Goal: Task Accomplishment & Management: Complete application form

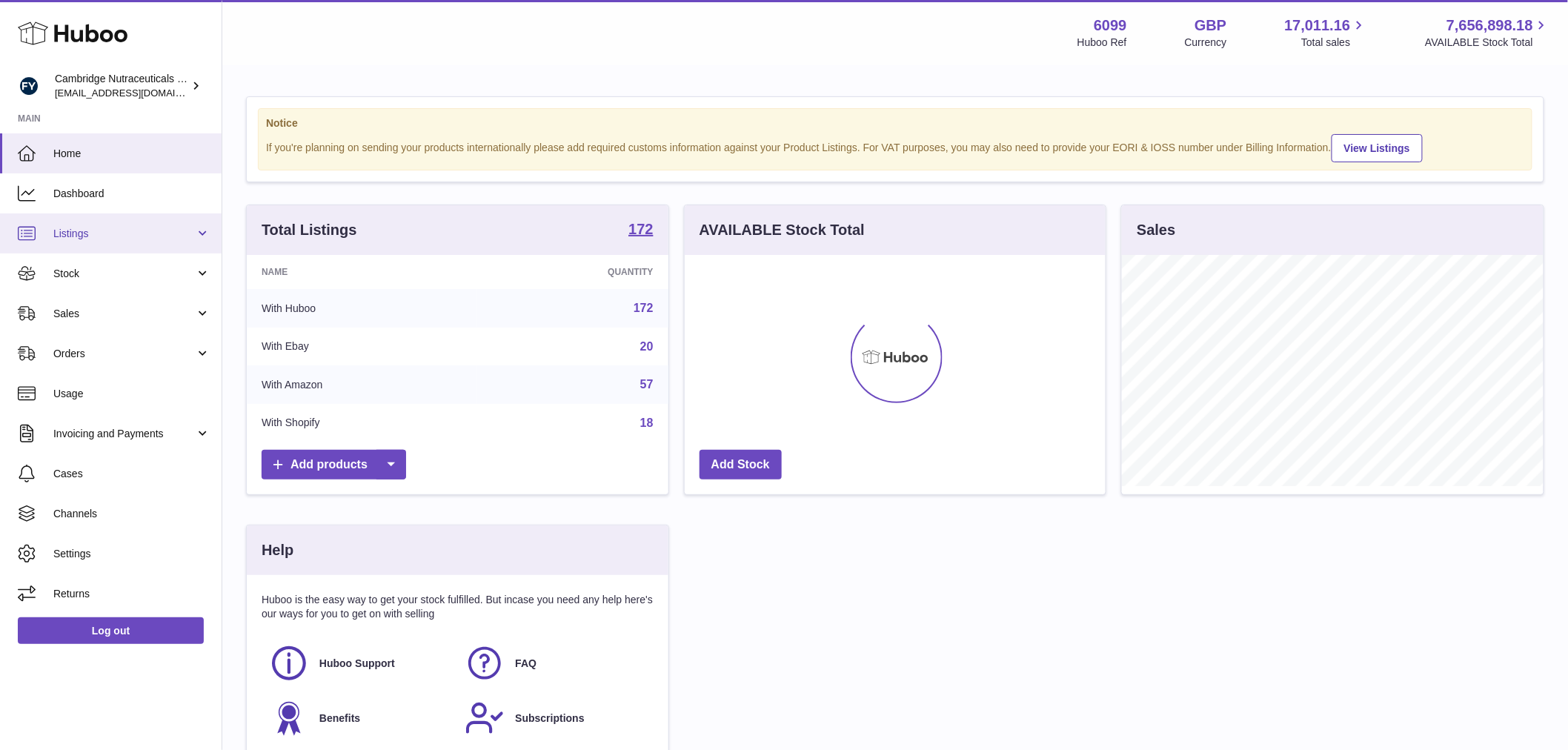
scroll to position [231, 425]
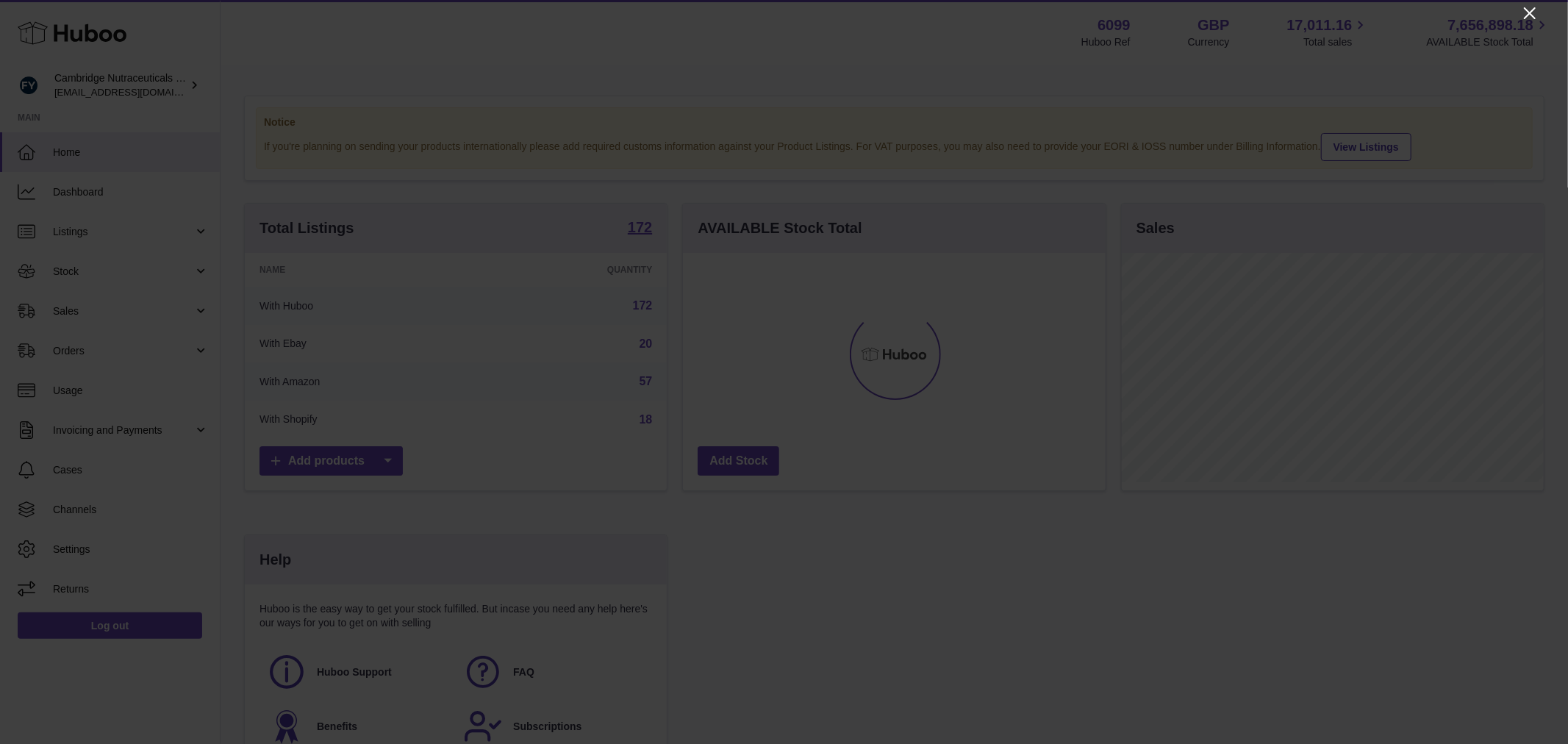
click at [1535, 10] on icon "Close" at bounding box center [1530, 13] width 18 height 18
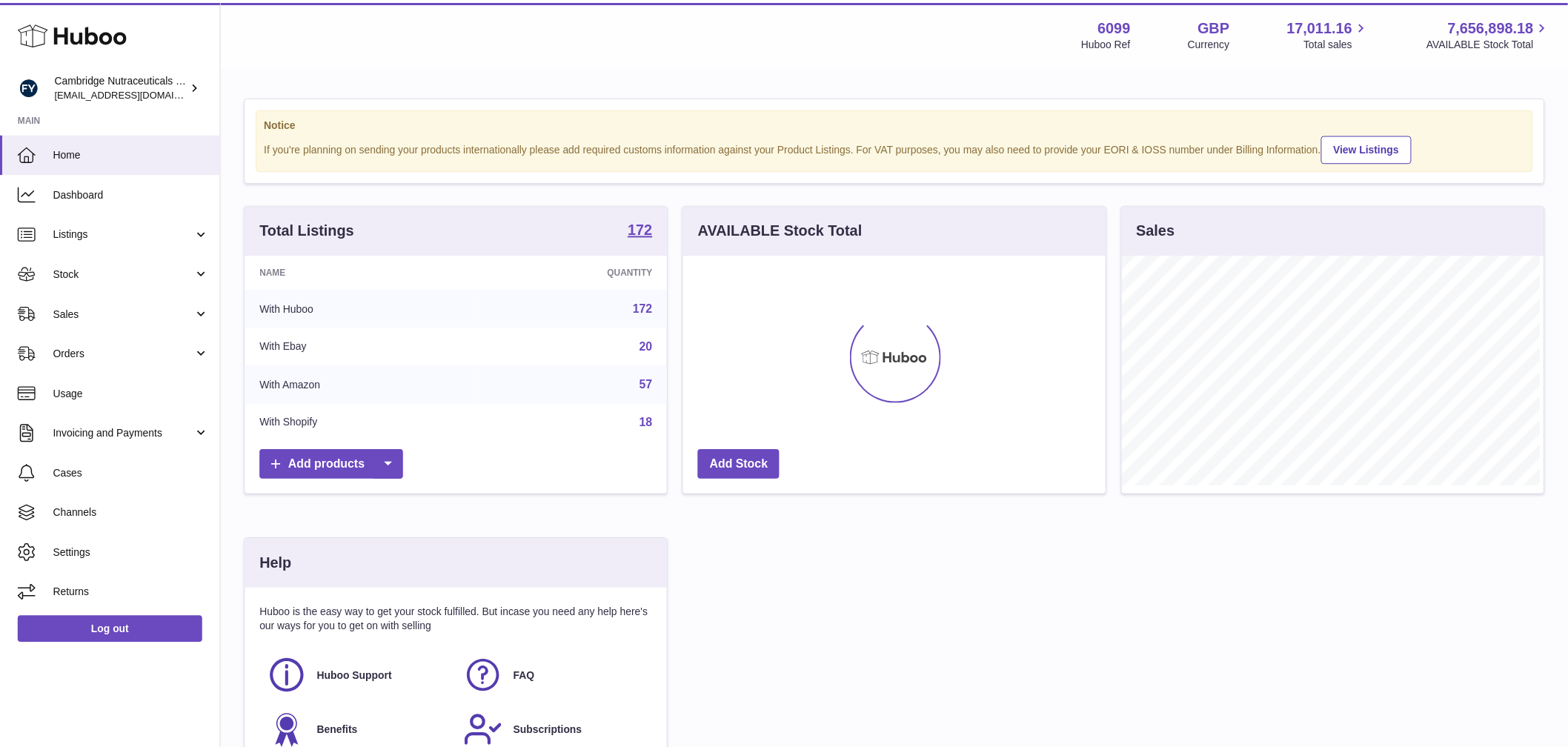
scroll to position [740426, 740617]
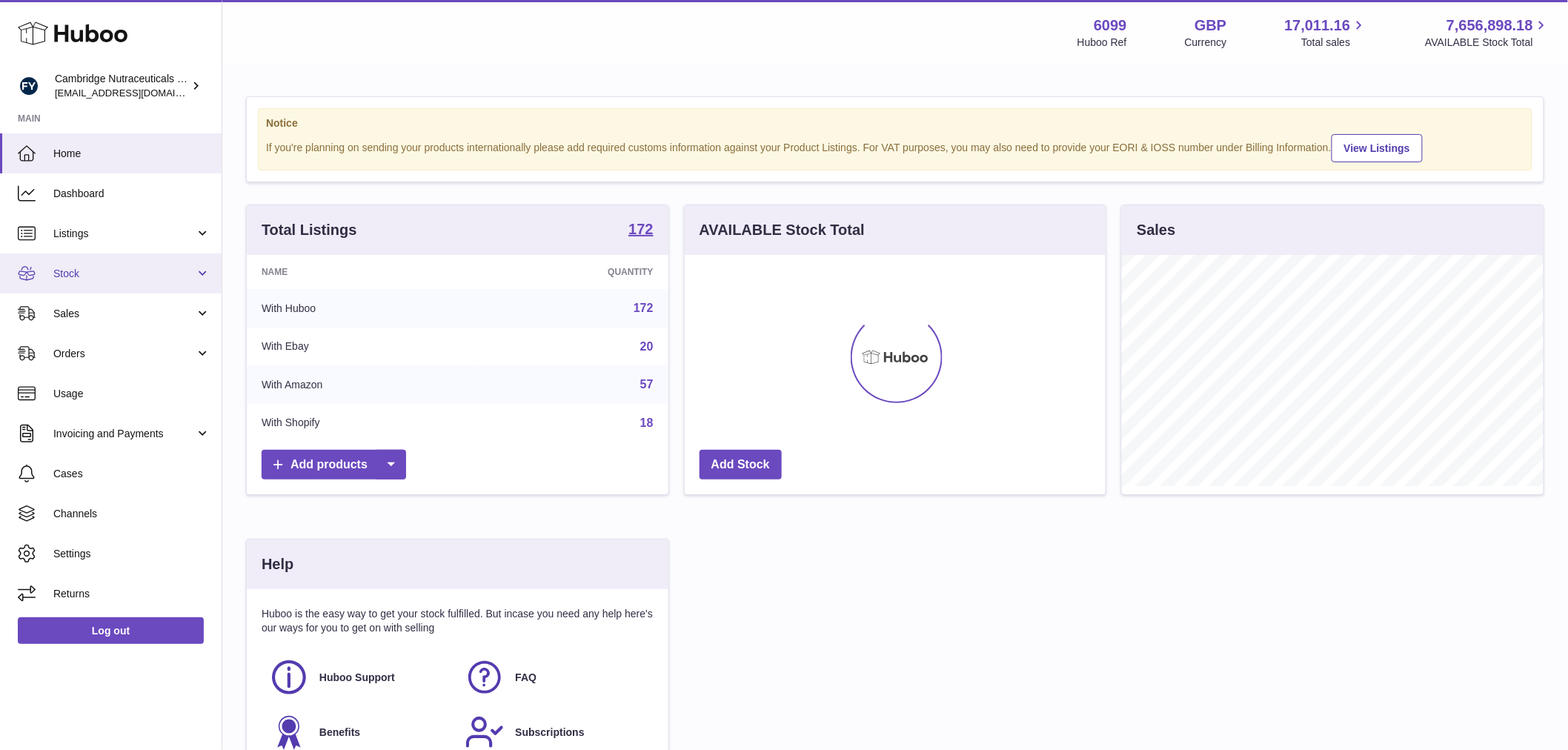
click at [60, 273] on span "Stock" at bounding box center [124, 274] width 141 height 14
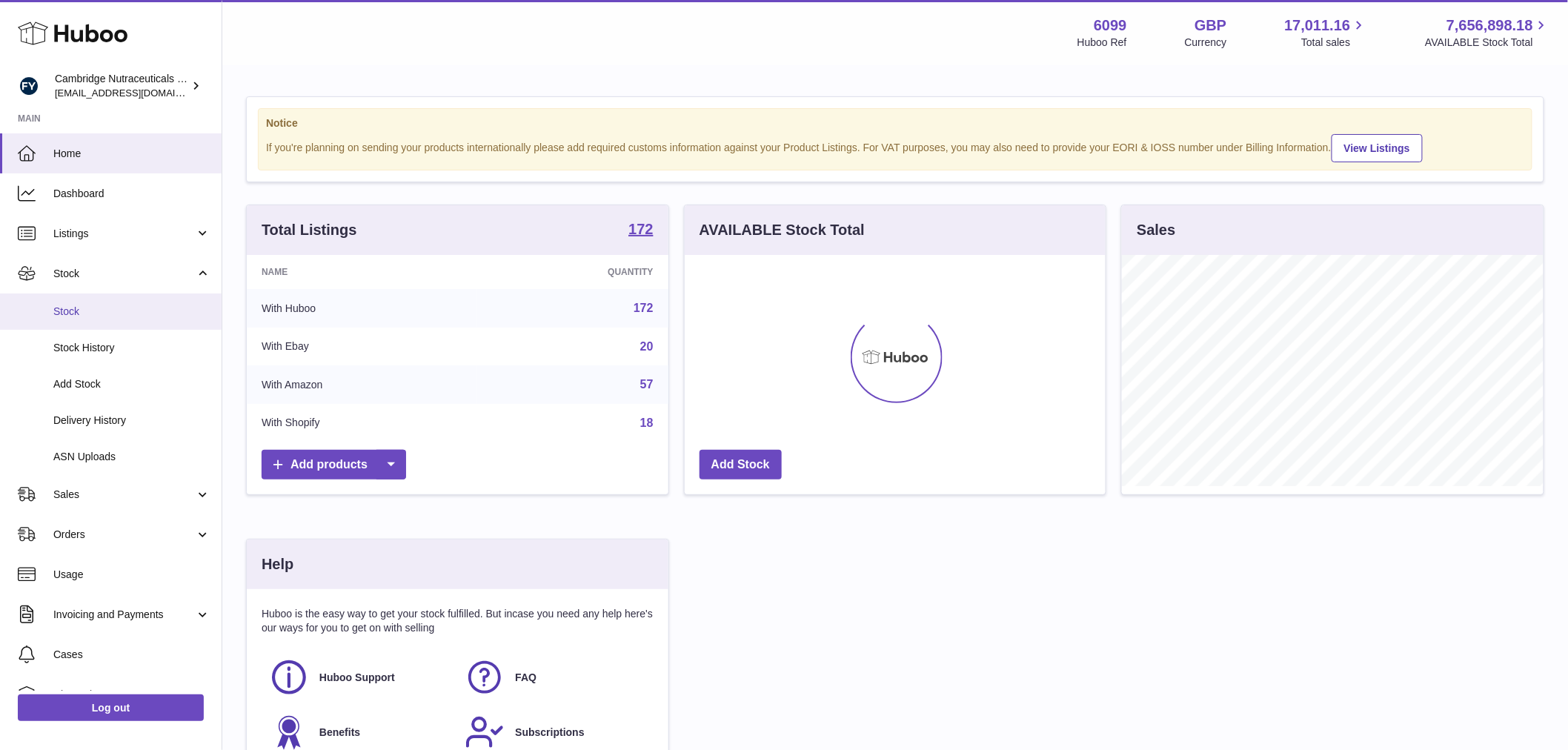
click at [60, 313] on span "Stock" at bounding box center [131, 311] width 157 height 14
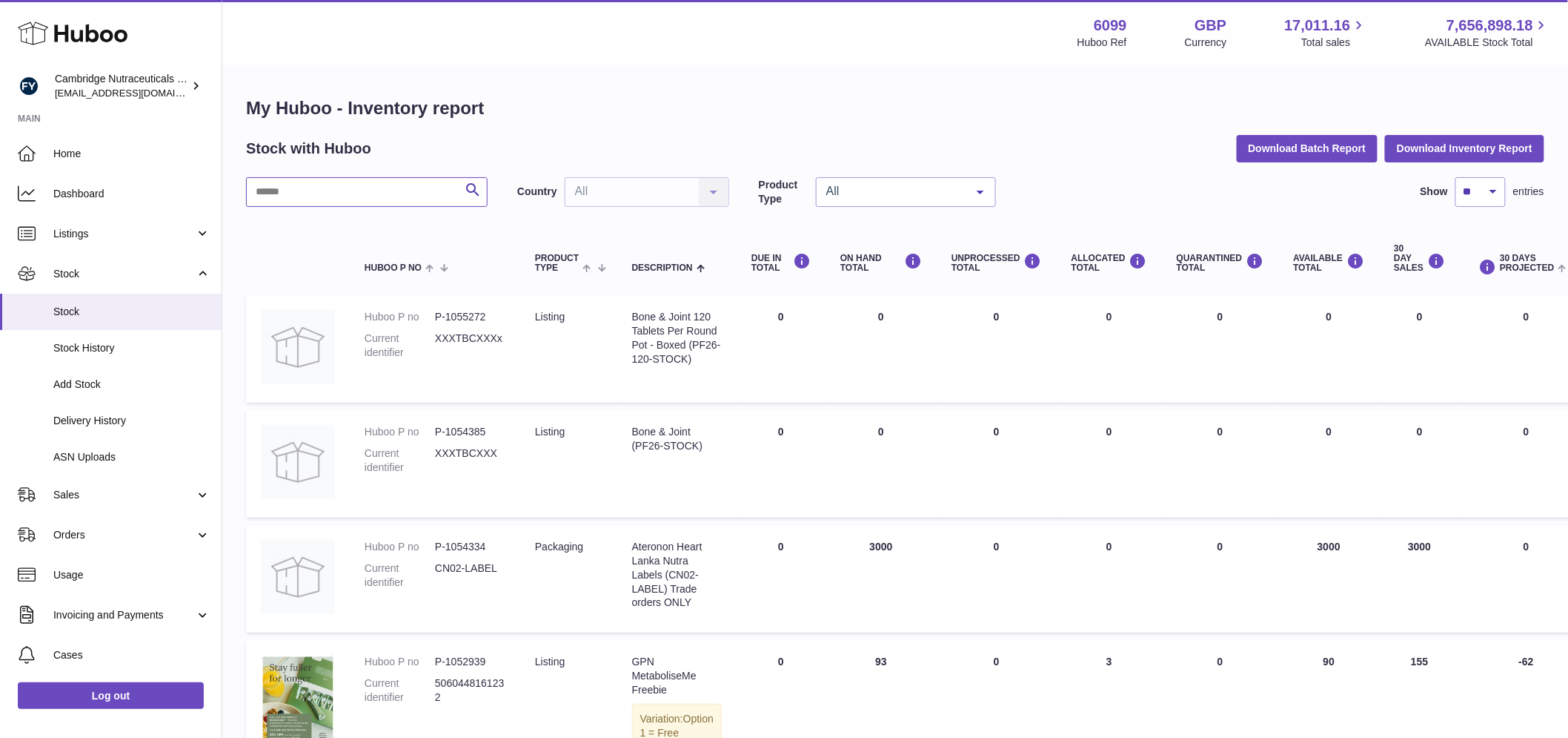
click at [311, 189] on input "text" at bounding box center [367, 192] width 241 height 30
paste input "**********"
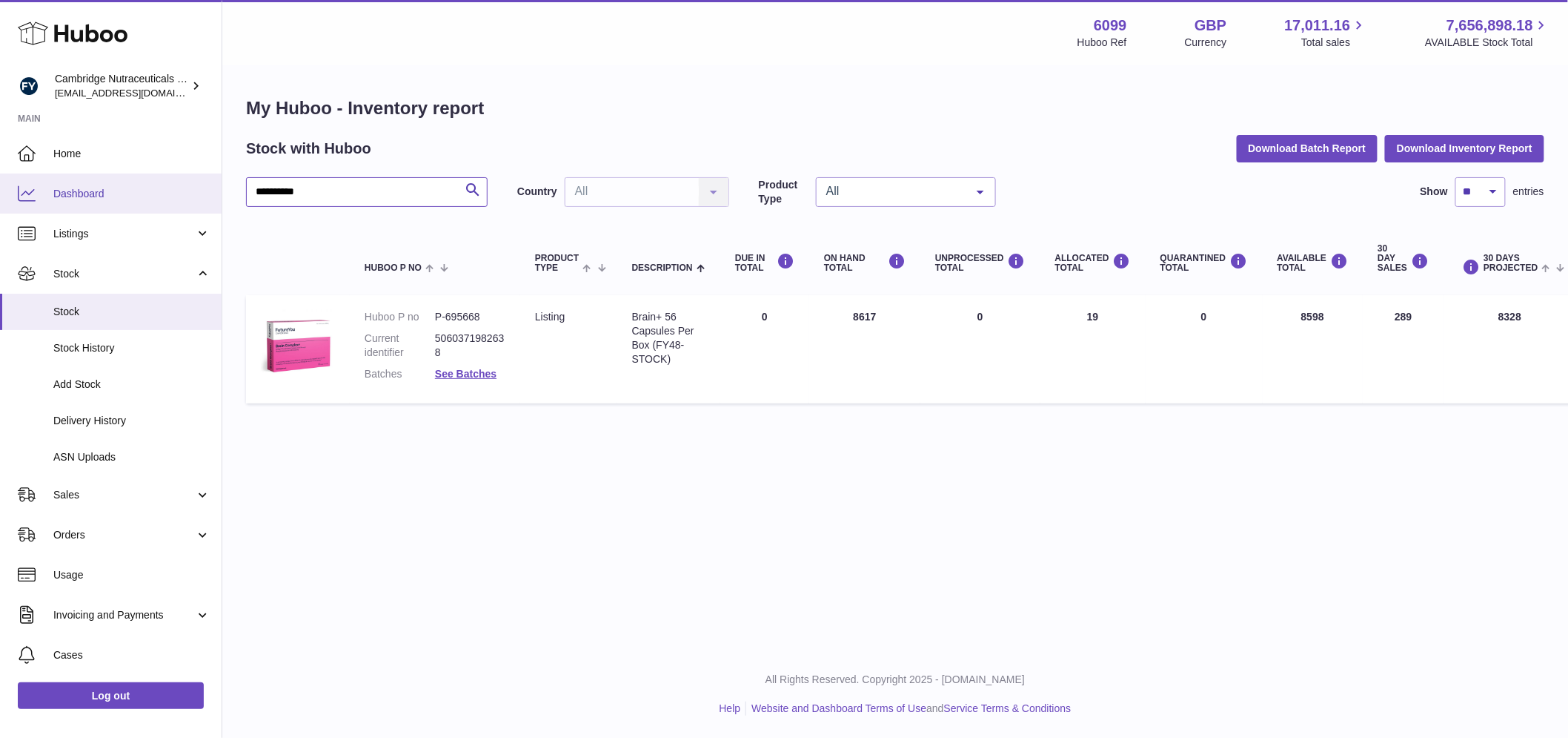
drag, startPoint x: 352, startPoint y: 187, endPoint x: 169, endPoint y: 197, distance: 183.3
click at [169, 197] on div "**********" at bounding box center [784, 369] width 1568 height 738
type input "*****"
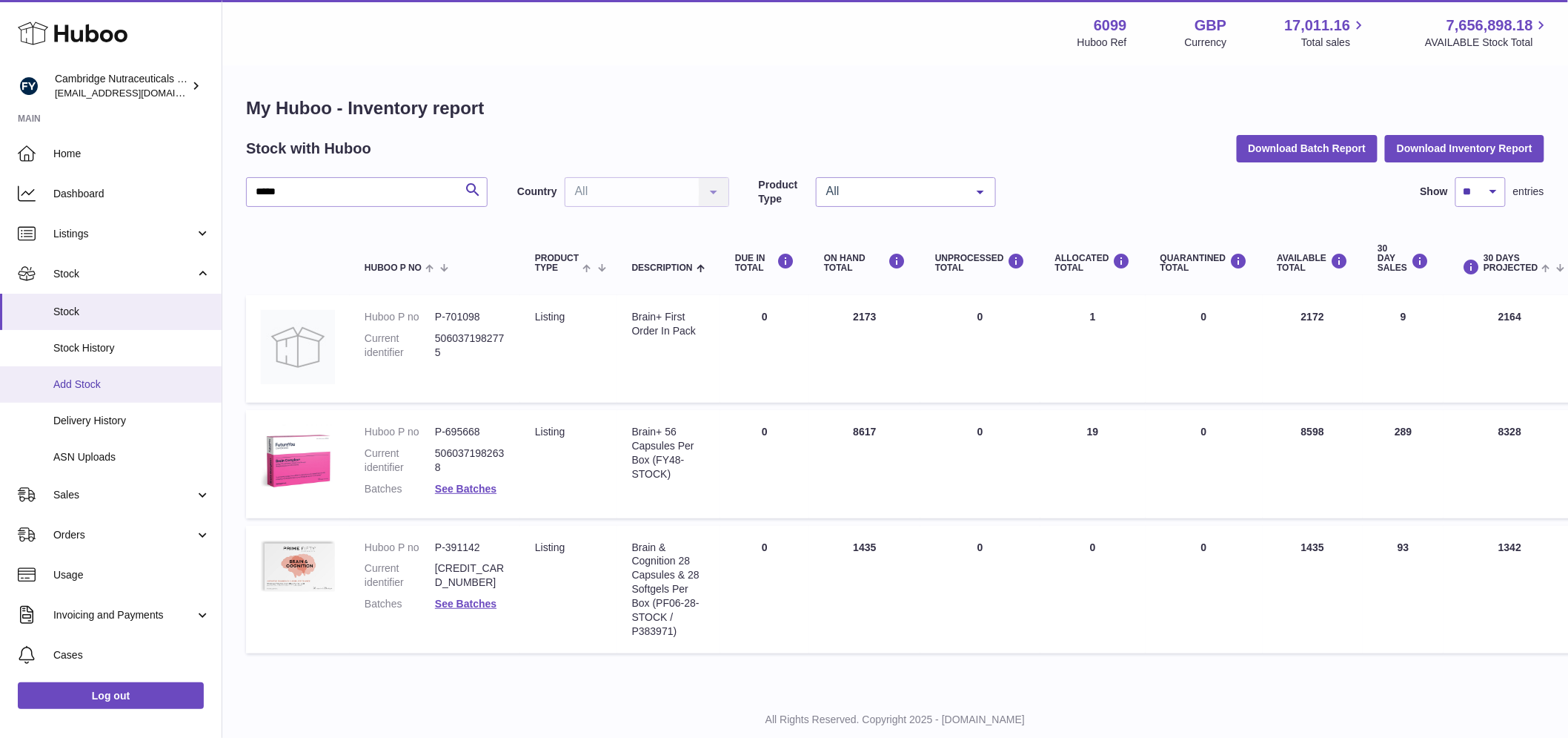
click at [120, 368] on link "Add Stock" at bounding box center [111, 384] width 221 height 37
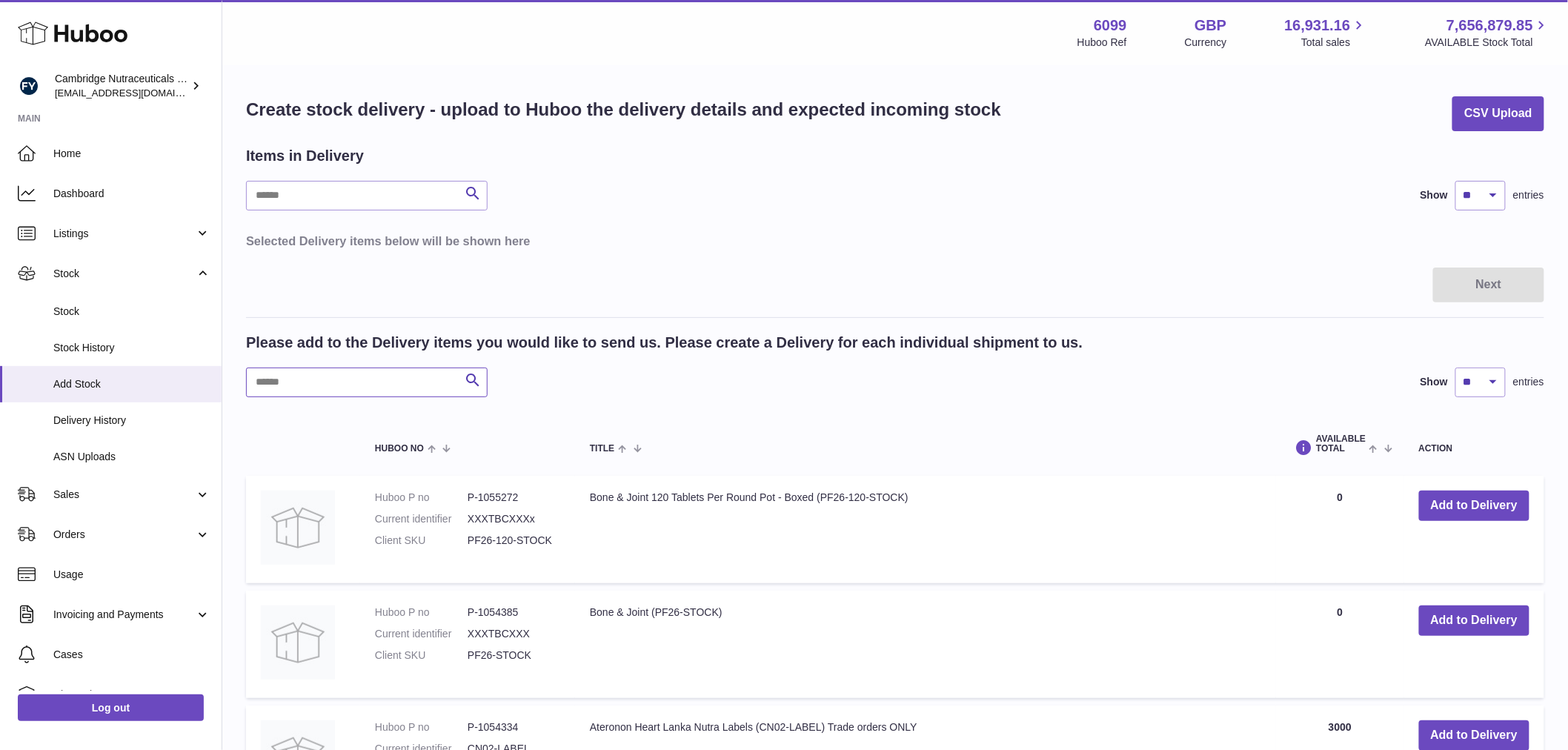
click at [360, 386] on input "text" at bounding box center [367, 382] width 241 height 30
type input "*****"
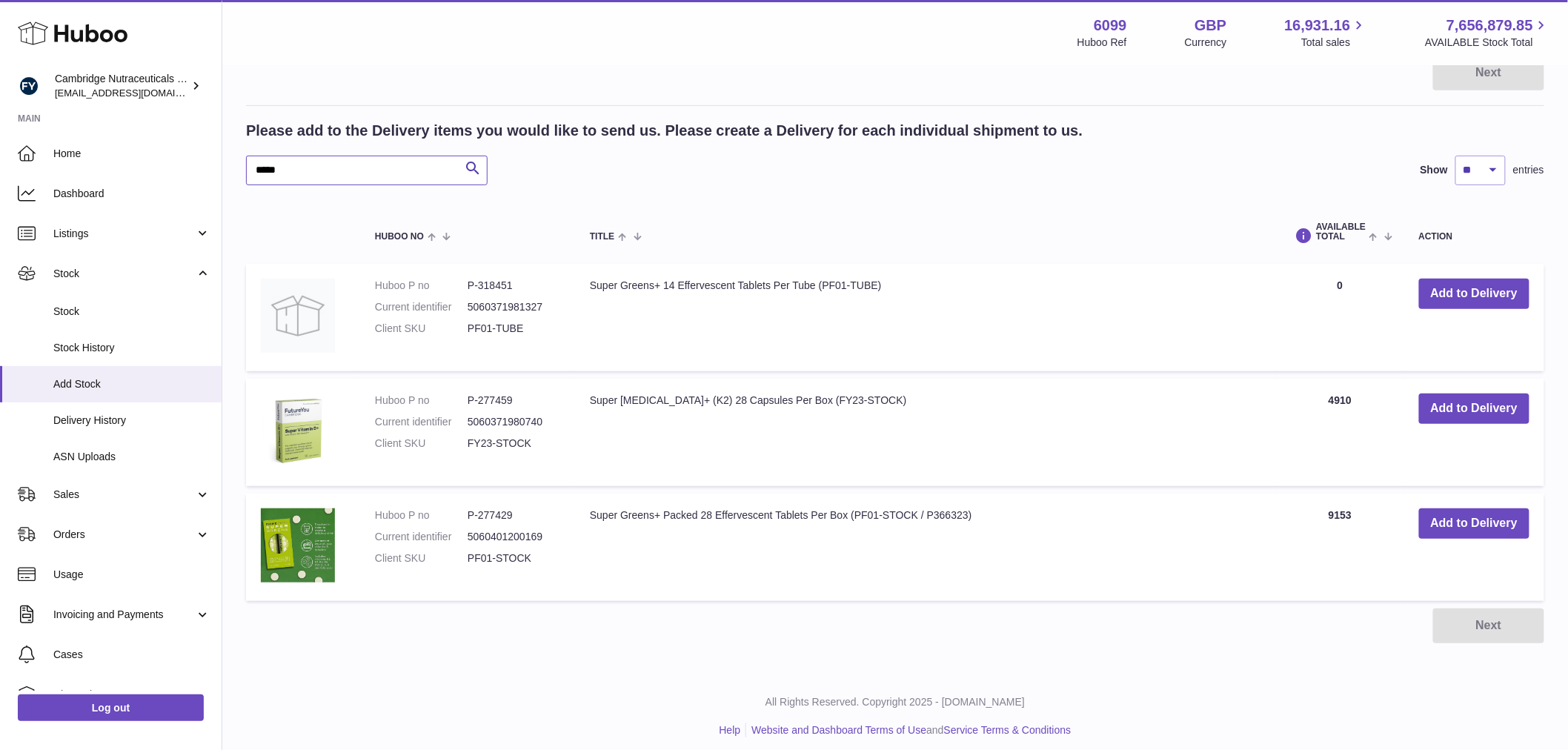
scroll to position [223, 0]
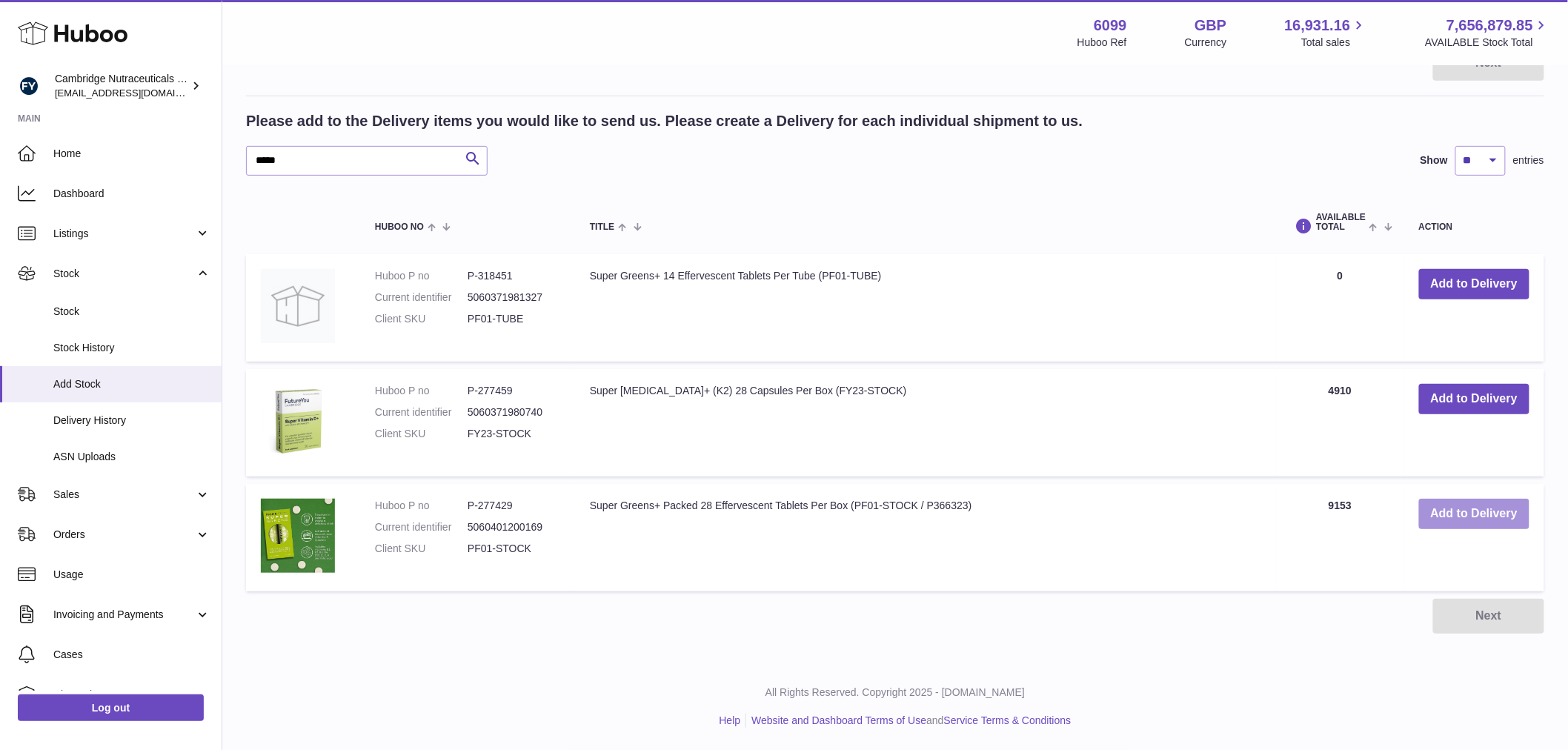
click at [1426, 508] on button "Add to Delivery" at bounding box center [1474, 513] width 111 height 31
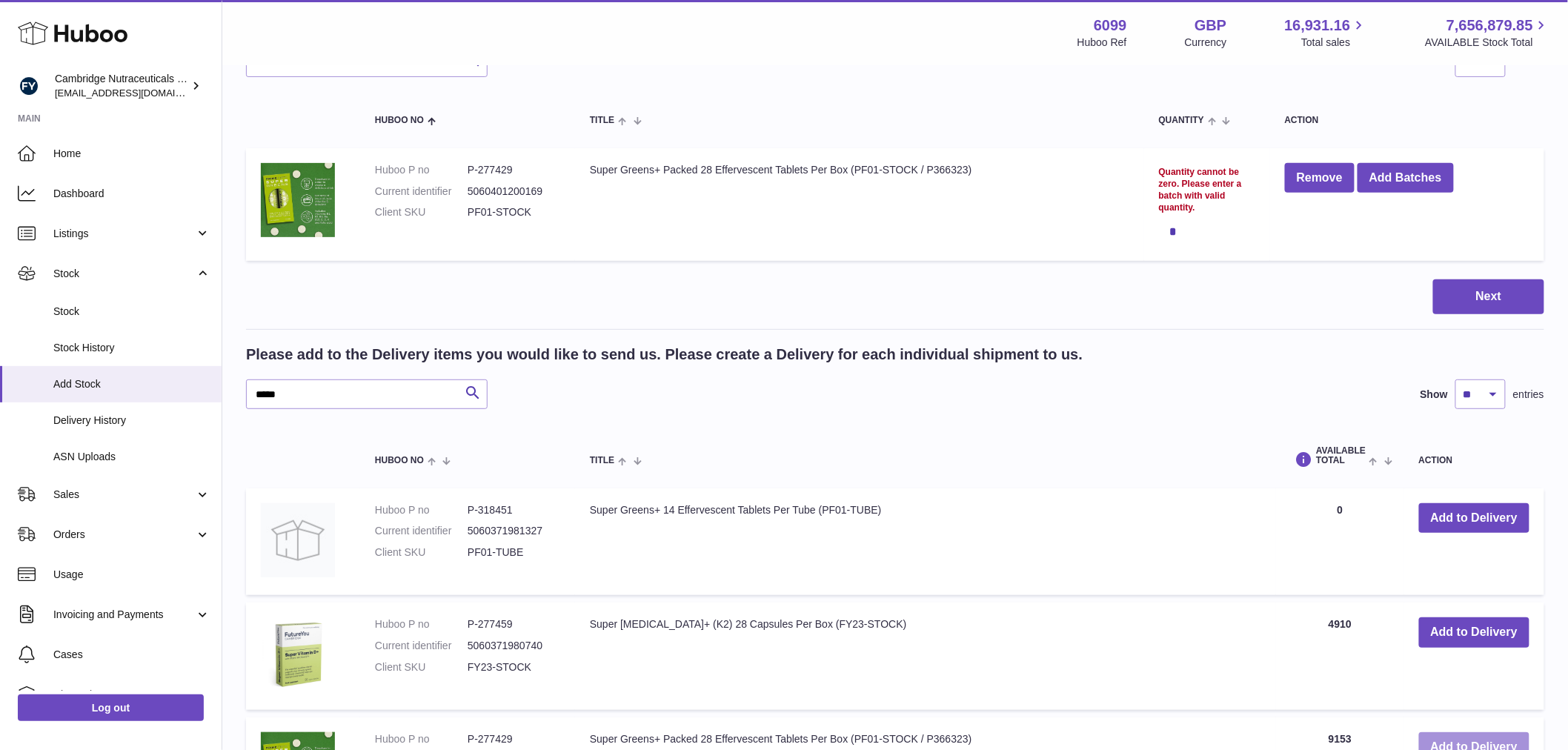
scroll to position [0, 0]
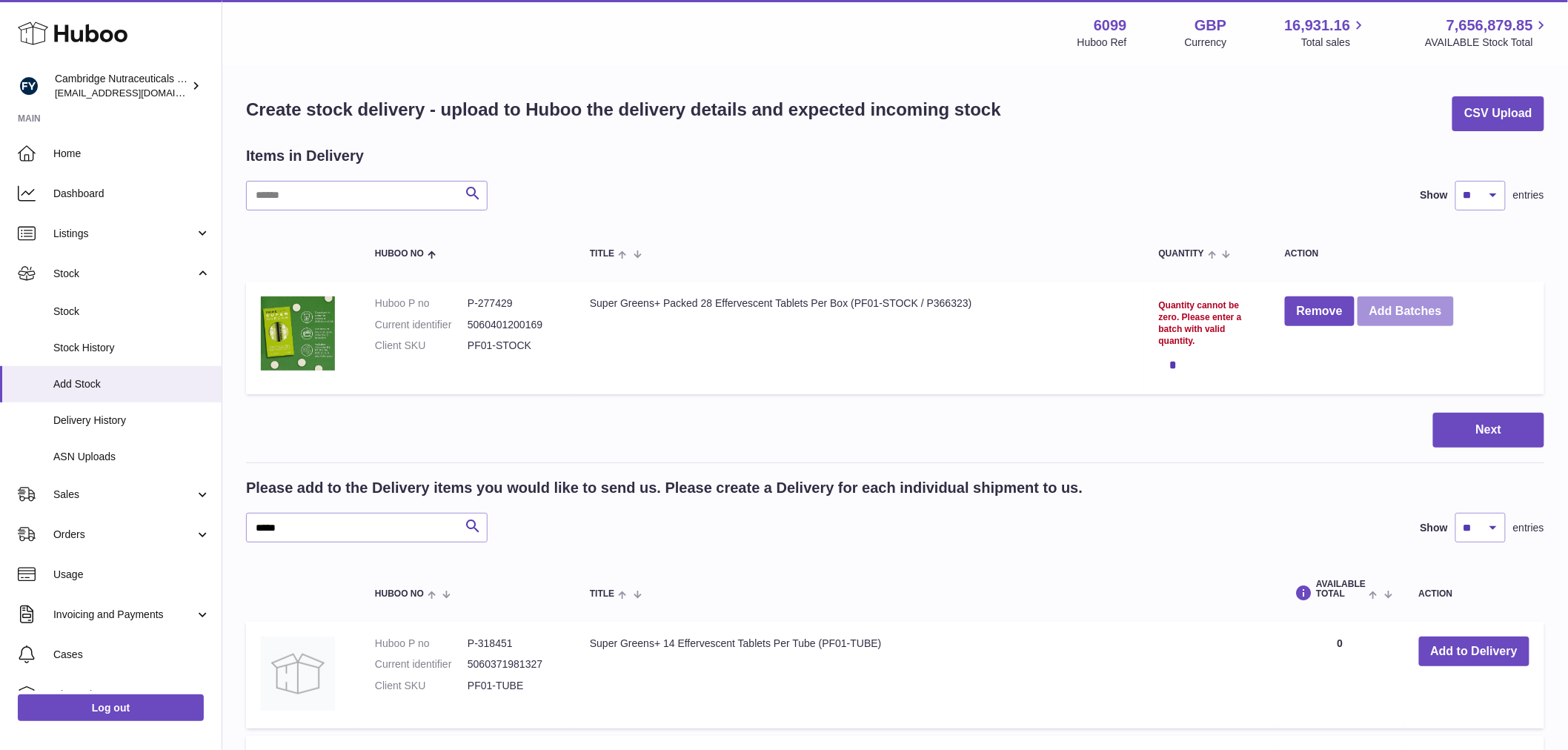
click at [1428, 320] on button "Add Batches" at bounding box center [1405, 311] width 96 height 31
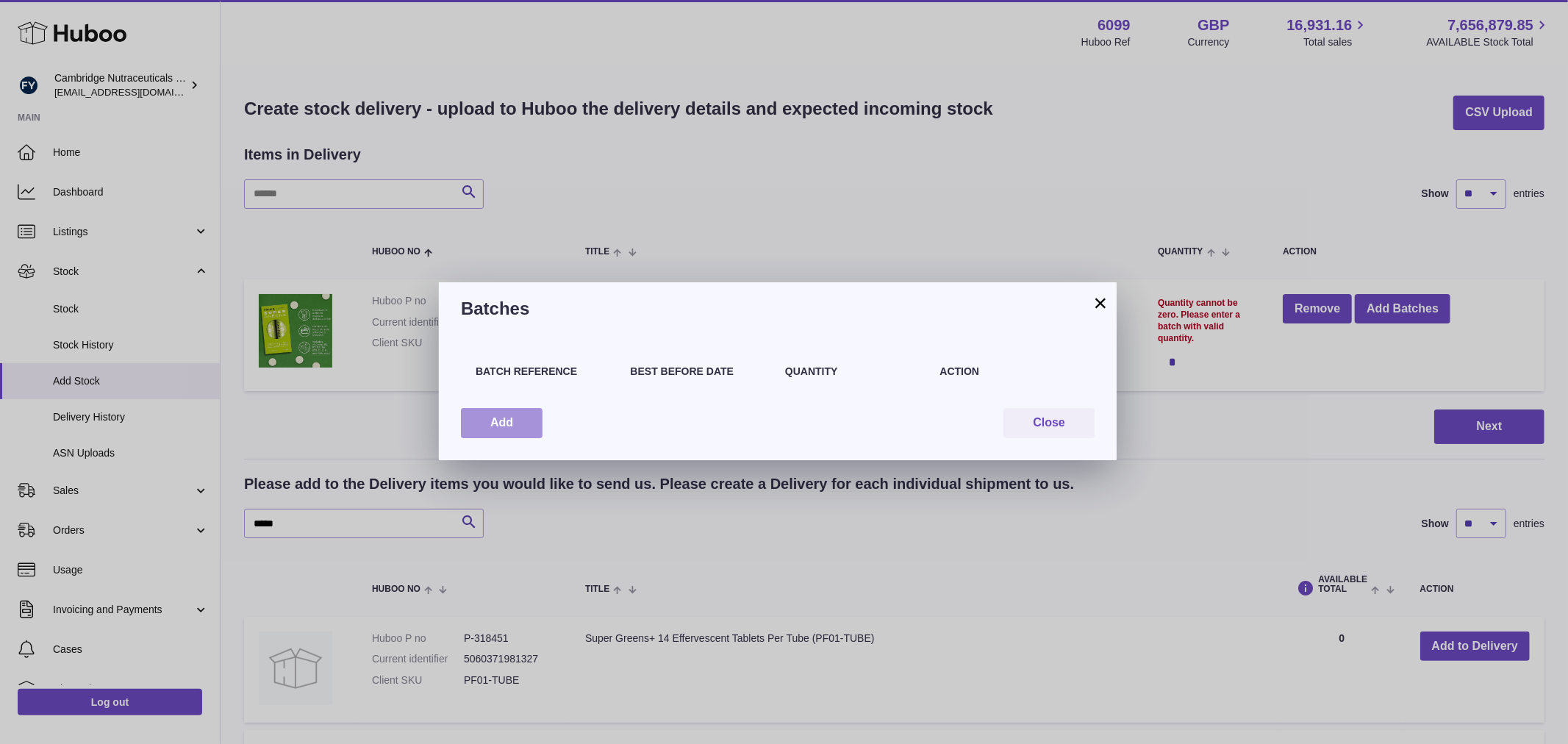
click at [525, 433] on button "Add" at bounding box center [501, 422] width 81 height 30
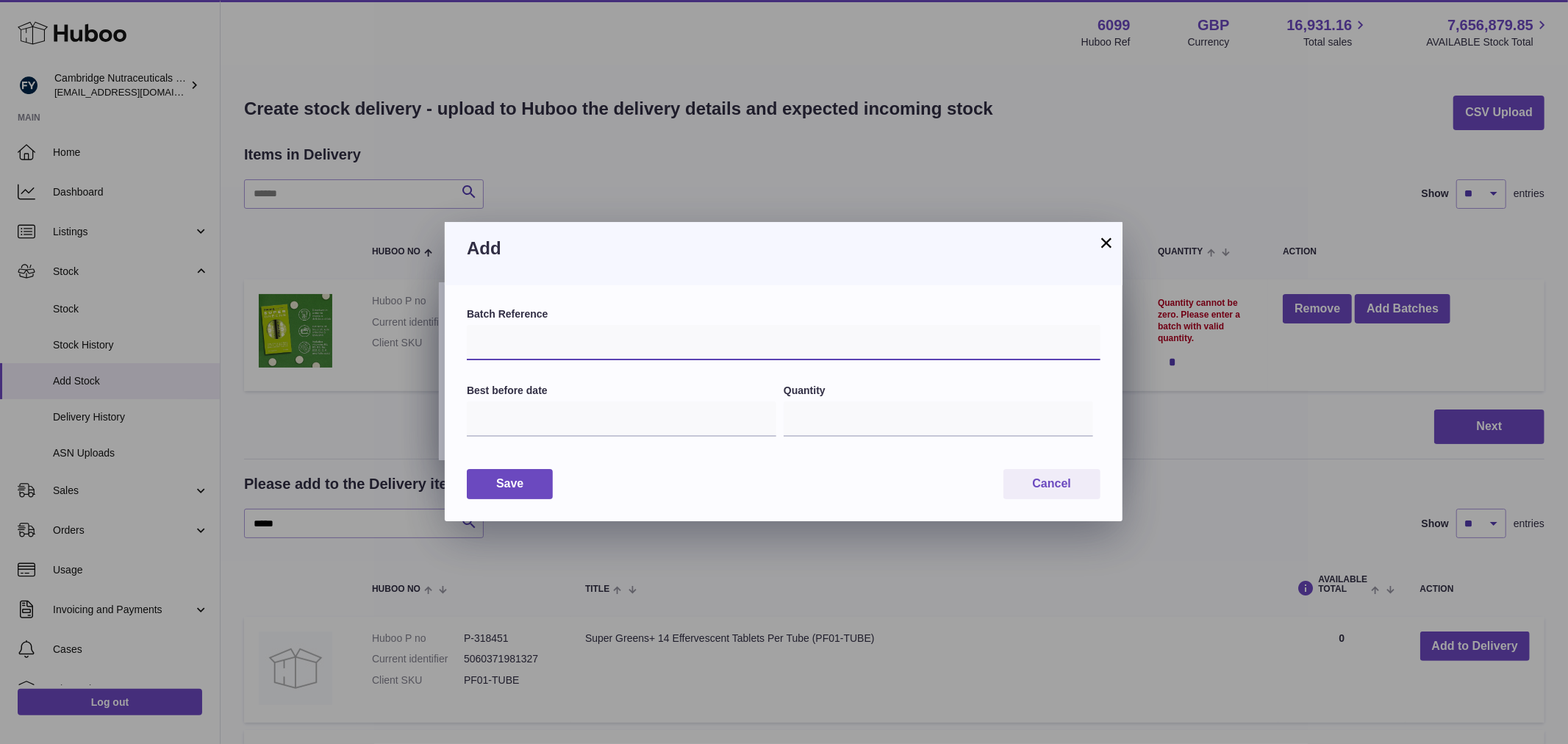
click at [541, 358] on input "text" at bounding box center [784, 342] width 633 height 35
type input "*******"
click at [560, 421] on input "text" at bounding box center [622, 419] width 310 height 35
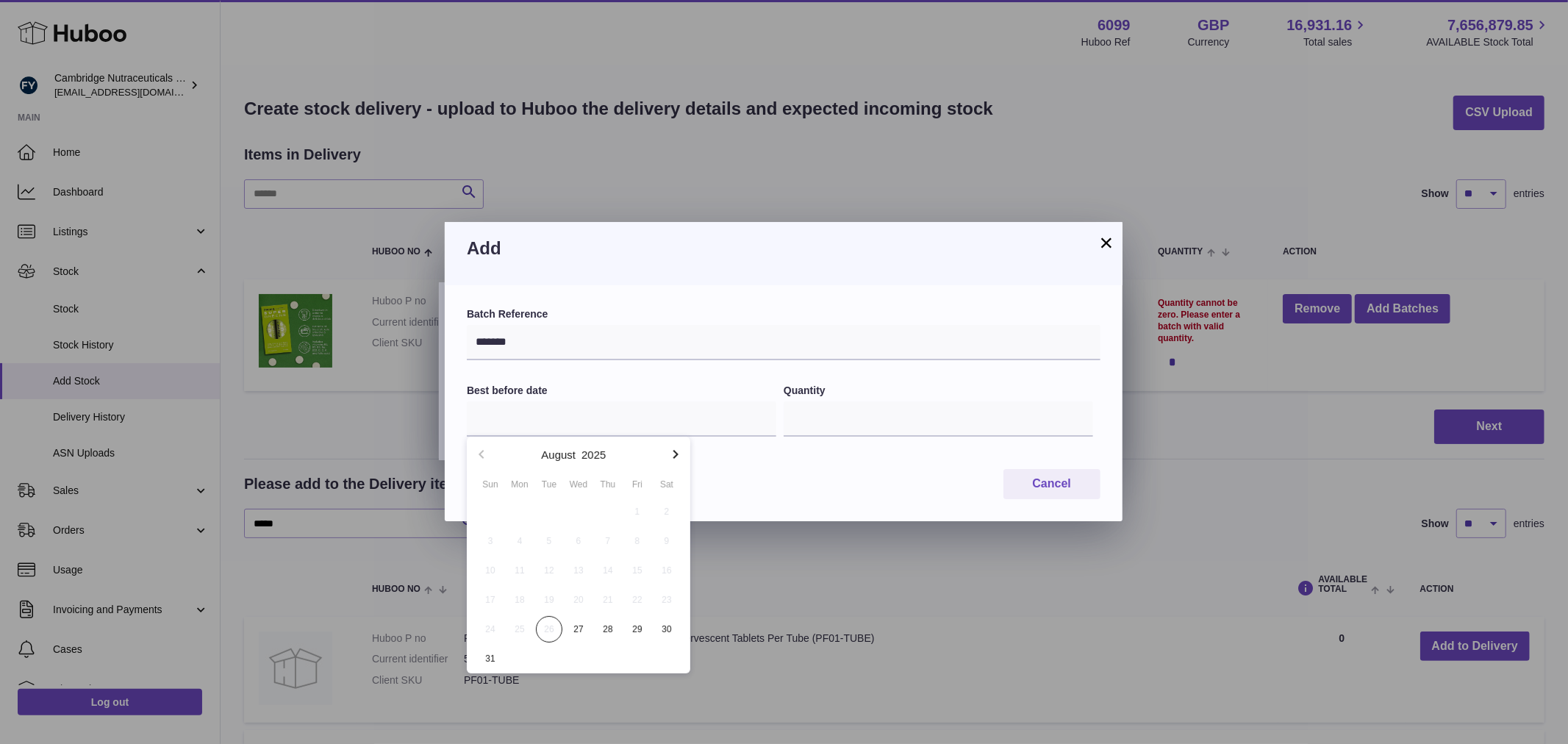
click at [673, 454] on icon "button" at bounding box center [676, 454] width 18 height 18
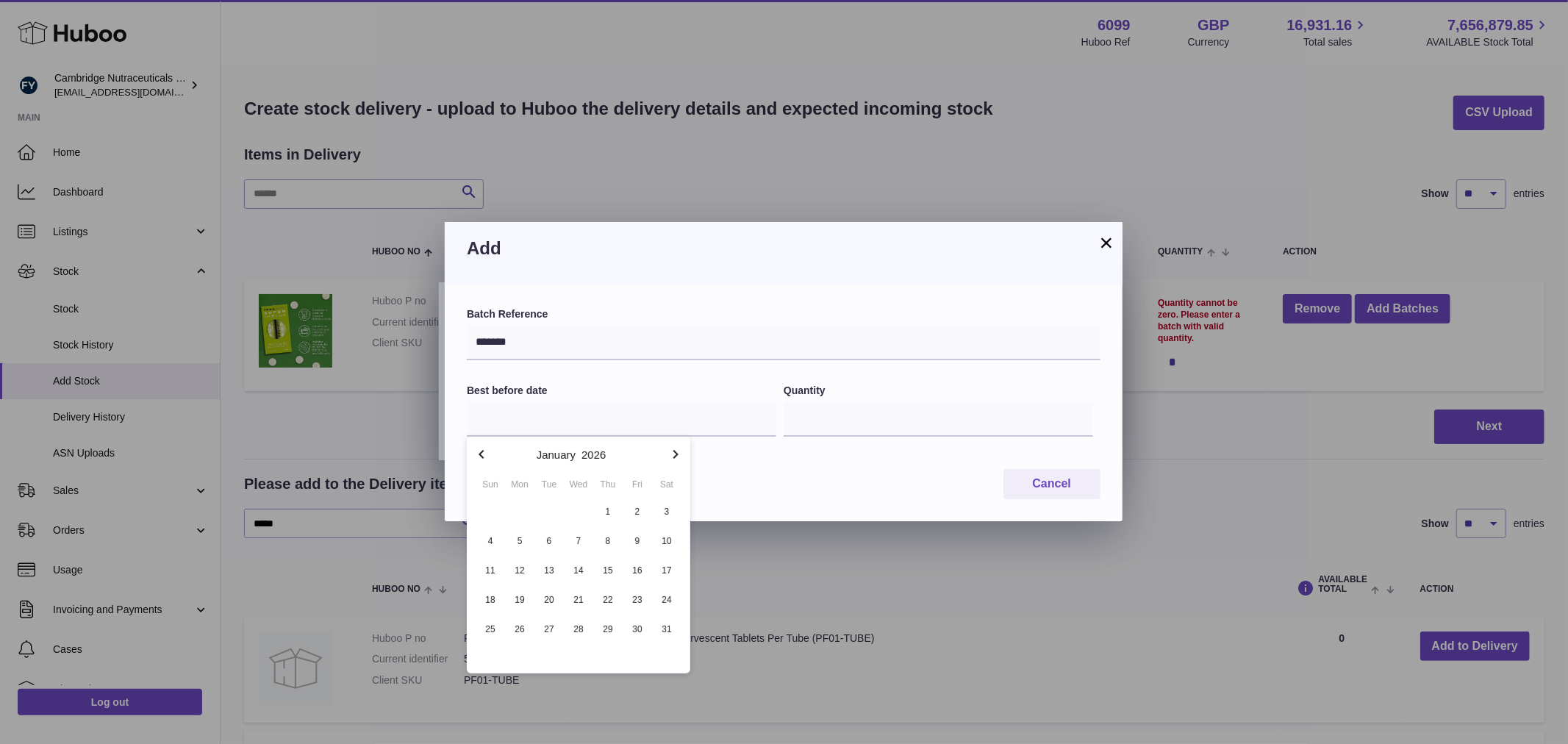
click at [673, 454] on icon "button" at bounding box center [676, 454] width 18 height 18
click at [666, 600] on span "28" at bounding box center [666, 599] width 26 height 26
type input "**********"
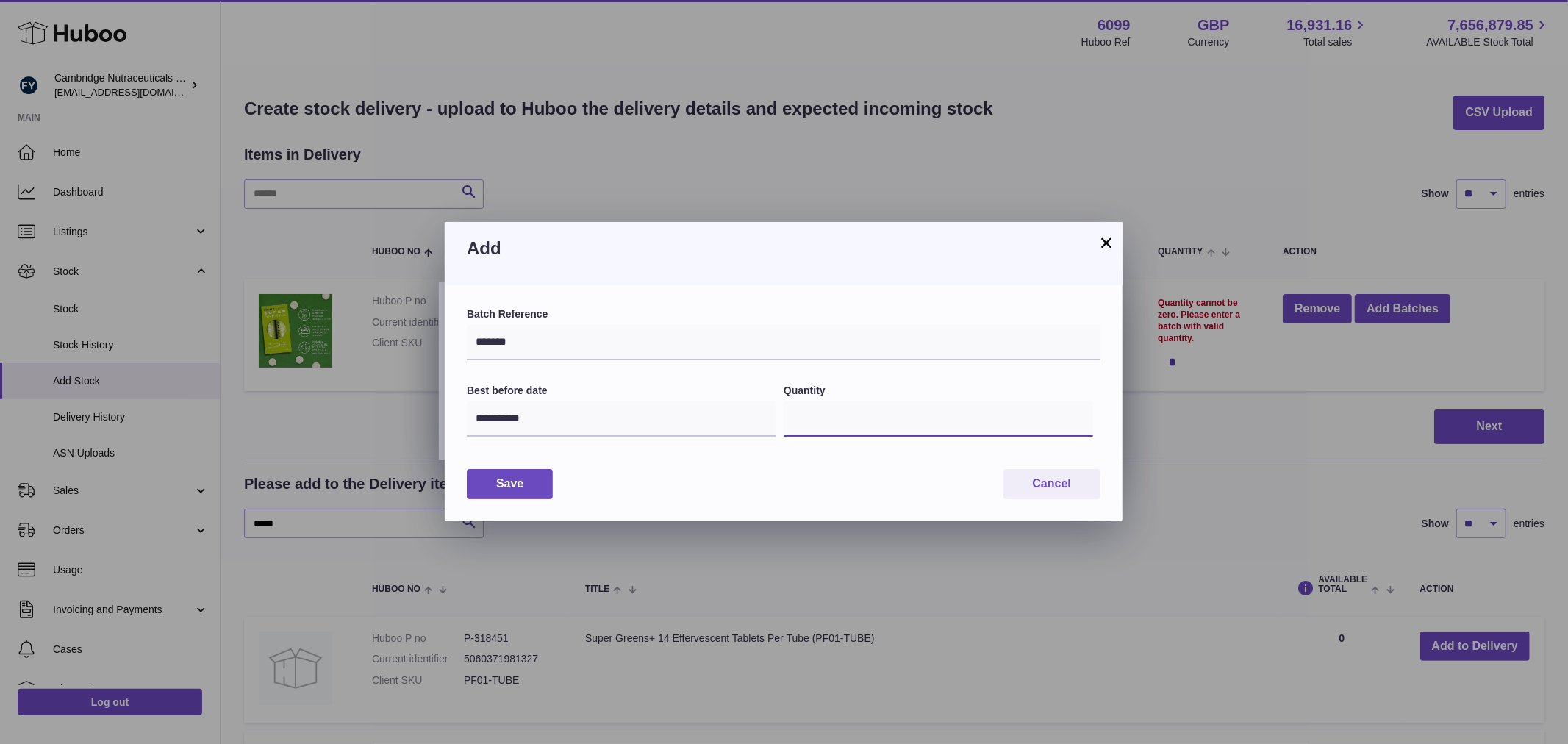
click at [822, 418] on input "*" at bounding box center [938, 419] width 310 height 35
type input "**"
drag, startPoint x: 483, startPoint y: 487, endPoint x: 761, endPoint y: 467, distance: 278.7
click at [488, 486] on button "Save" at bounding box center [510, 483] width 86 height 30
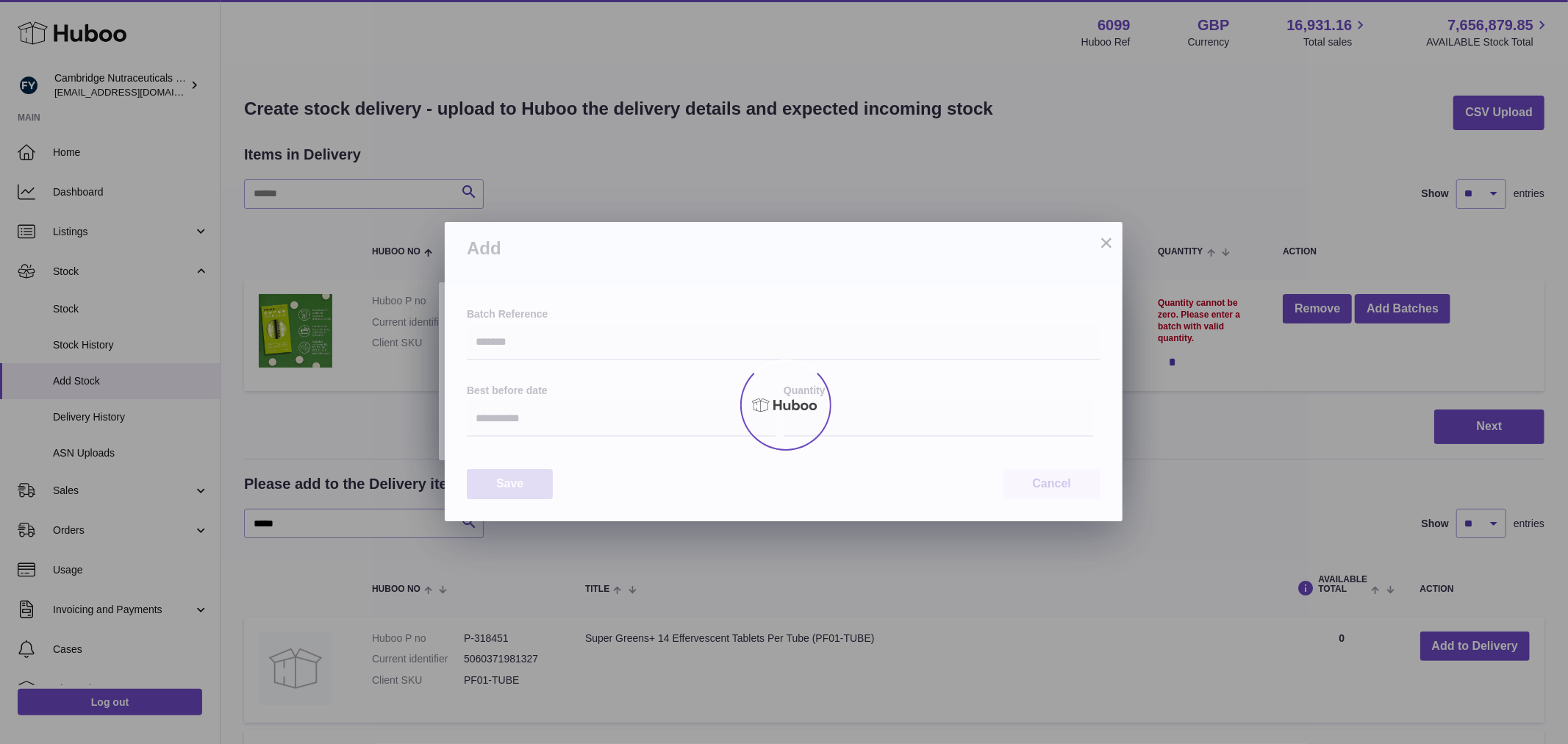
type input "**"
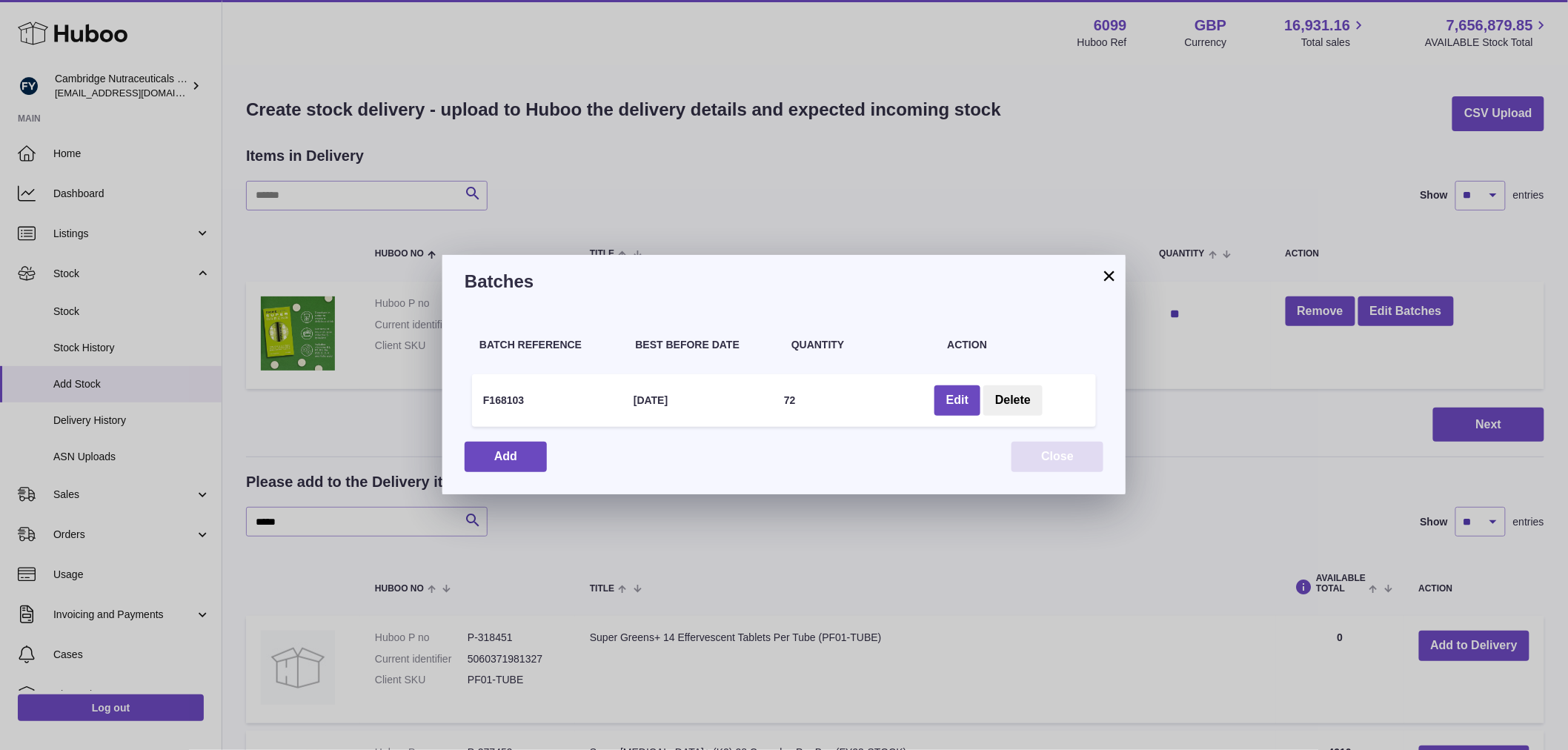
drag, startPoint x: 1053, startPoint y: 459, endPoint x: 1321, endPoint y: 389, distance: 277.0
click at [1056, 457] on button "Close" at bounding box center [1057, 457] width 92 height 31
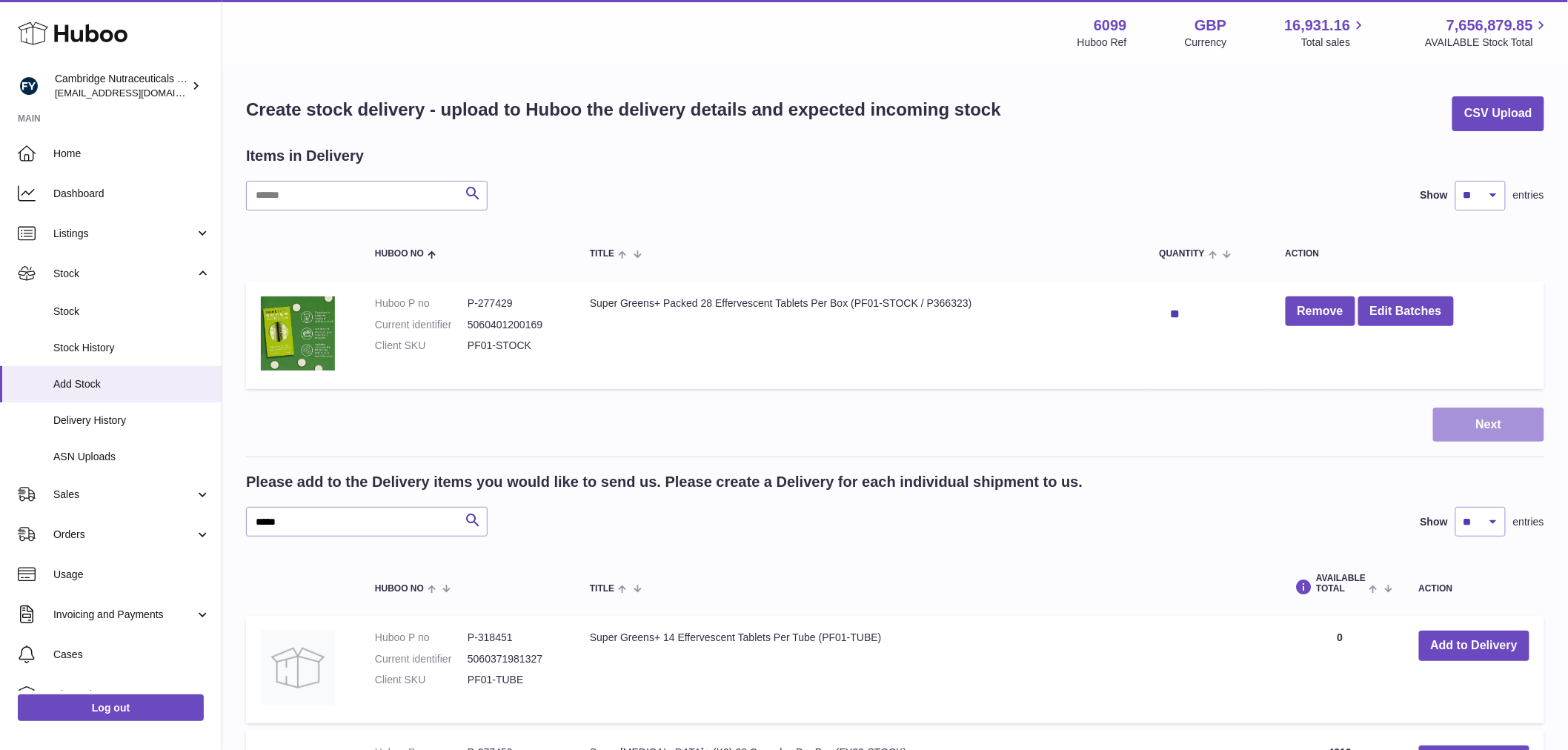
click at [1462, 415] on button "Next" at bounding box center [1489, 424] width 111 height 35
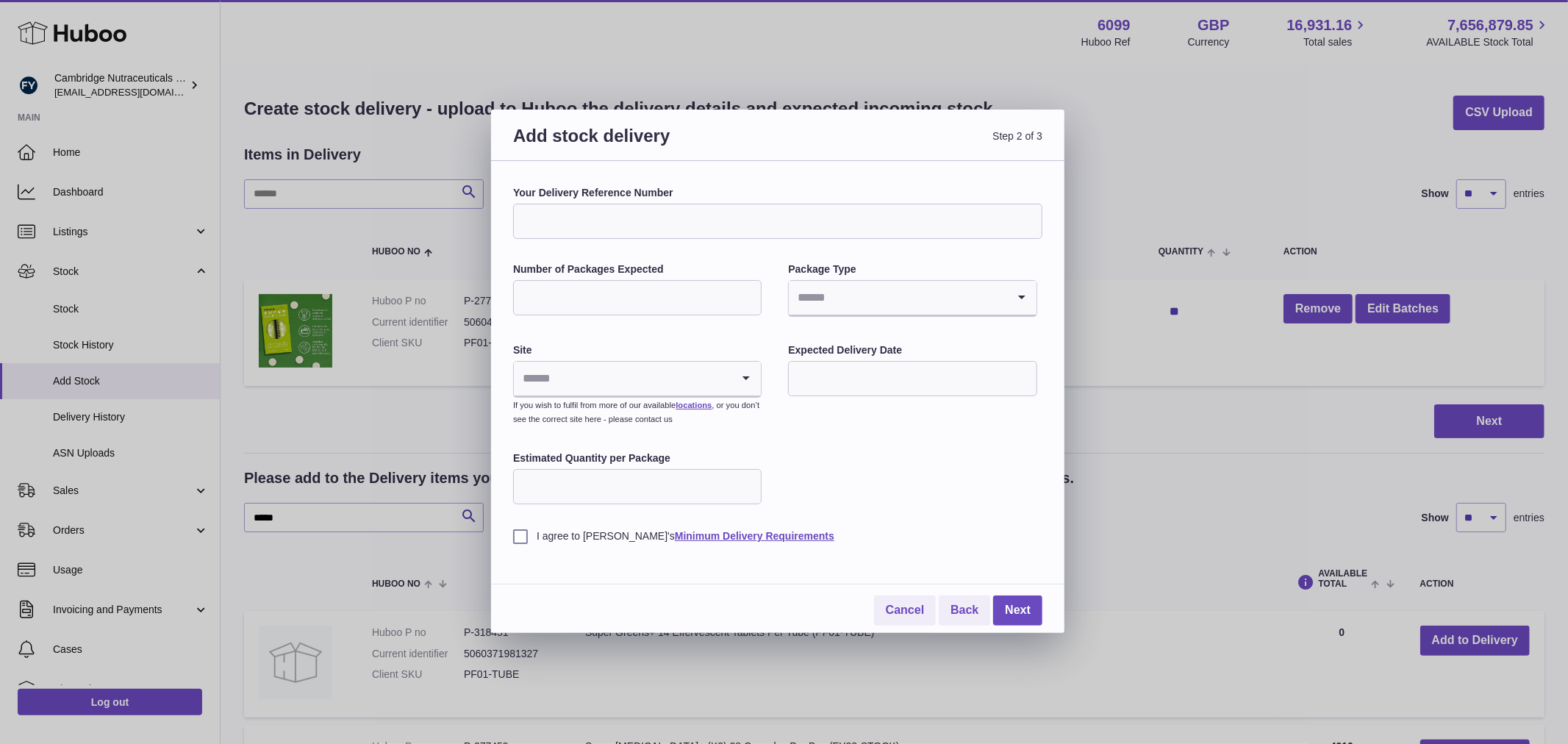
click at [713, 230] on input "Your Delivery Reference Number" at bounding box center [778, 222] width 530 height 35
type input "**********"
click at [623, 313] on input "Number of Packages Expected" at bounding box center [636, 298] width 248 height 35
type input "*"
click at [562, 369] on input "Search for option" at bounding box center [623, 378] width 218 height 33
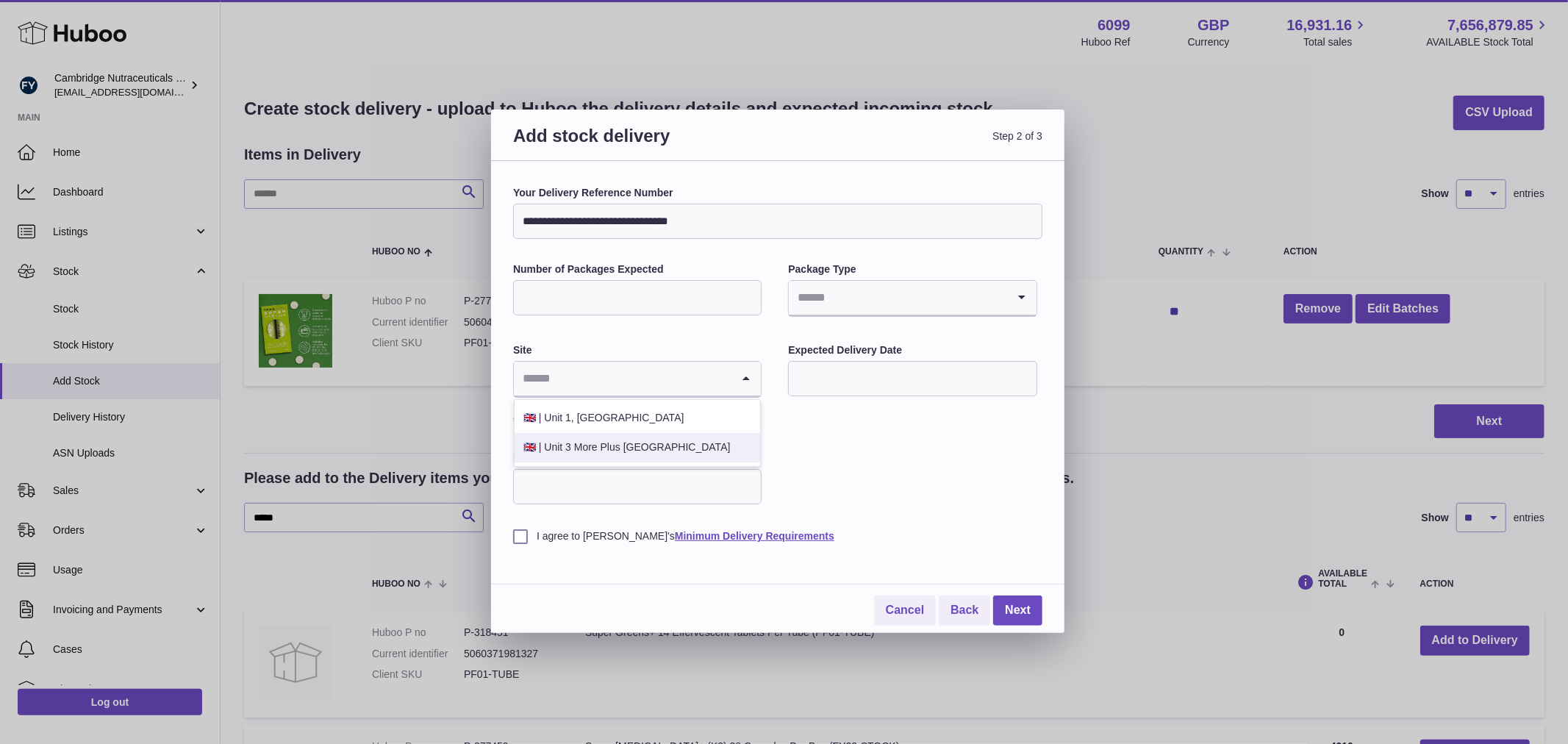
click at [568, 446] on li "🇬🇧 | Unit 3 More Plus Central Park" at bounding box center [637, 447] width 245 height 29
drag, startPoint x: 582, startPoint y: 476, endPoint x: 591, endPoint y: 489, distance: 15.8
click at [586, 482] on input "Estimated Quantity per Package" at bounding box center [636, 486] width 248 height 35
type input "**"
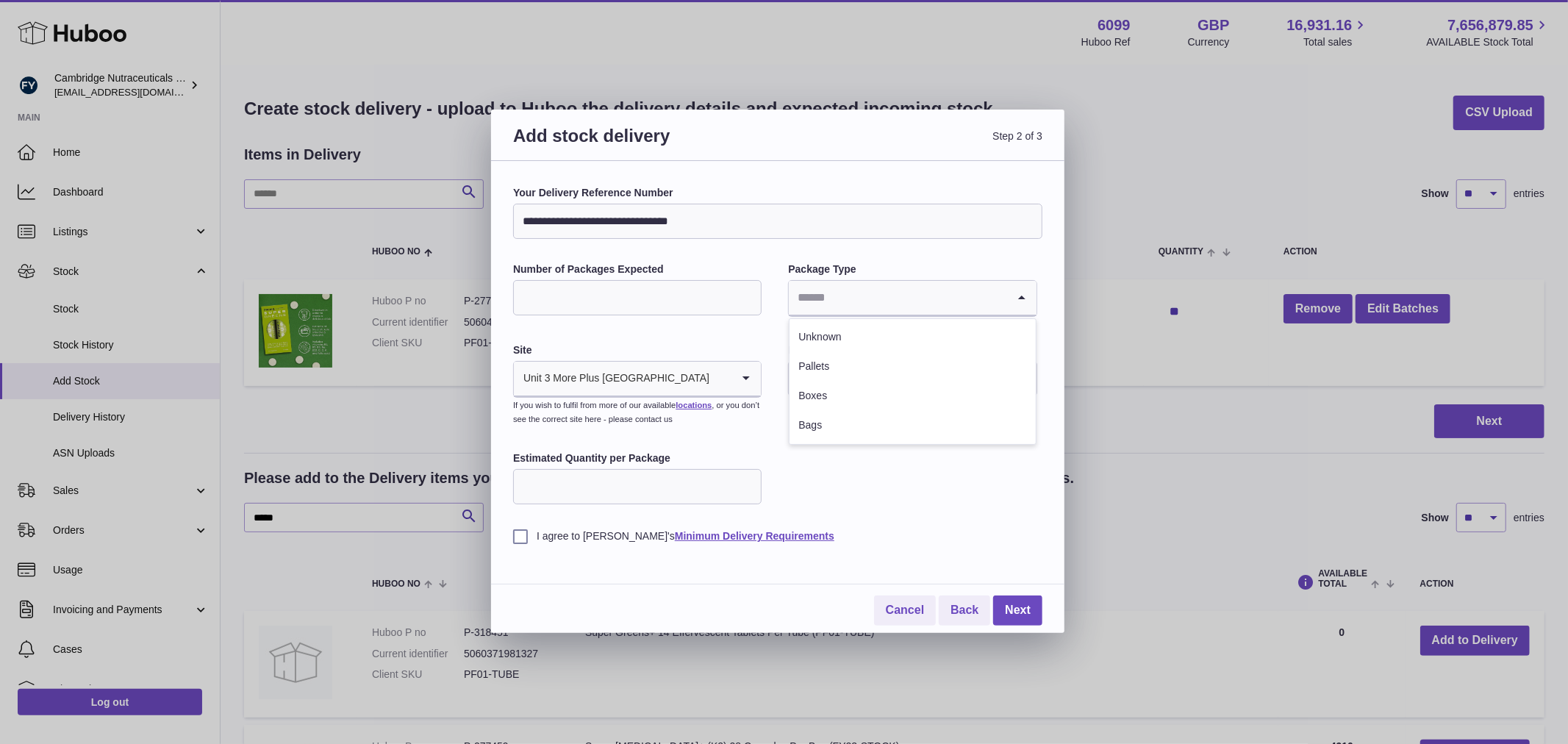
click at [865, 304] on input "Search for option" at bounding box center [897, 297] width 218 height 33
click at [857, 336] on li "Unknown" at bounding box center [912, 337] width 245 height 29
drag, startPoint x: 857, startPoint y: 370, endPoint x: 858, endPoint y: 377, distance: 7.1
click at [858, 373] on input "text" at bounding box center [912, 378] width 248 height 35
click at [523, 541] on label "I agree to Huboo's Minimum Delivery Requirements" at bounding box center [778, 536] width 530 height 14
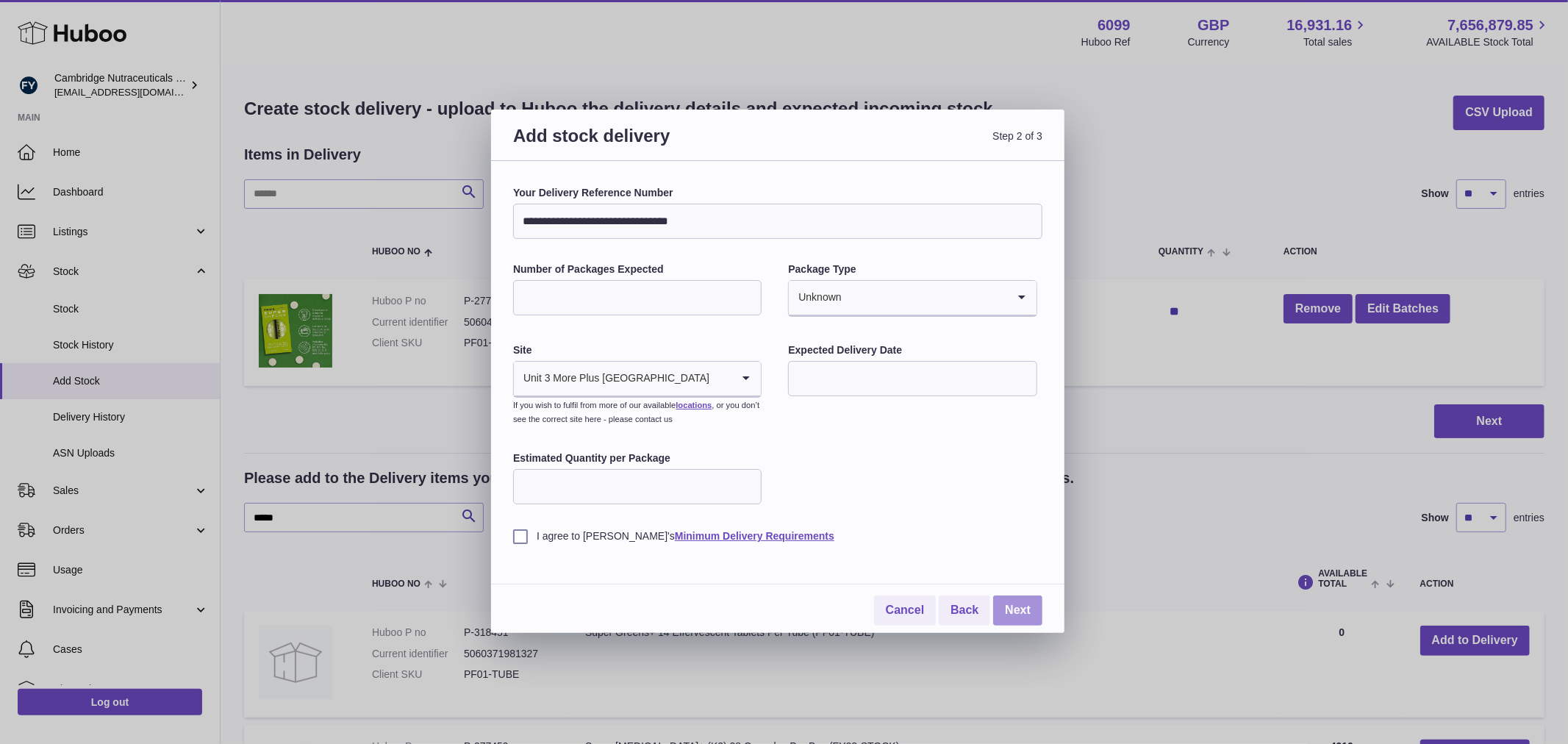
click at [1025, 610] on link "Next" at bounding box center [1018, 610] width 49 height 30
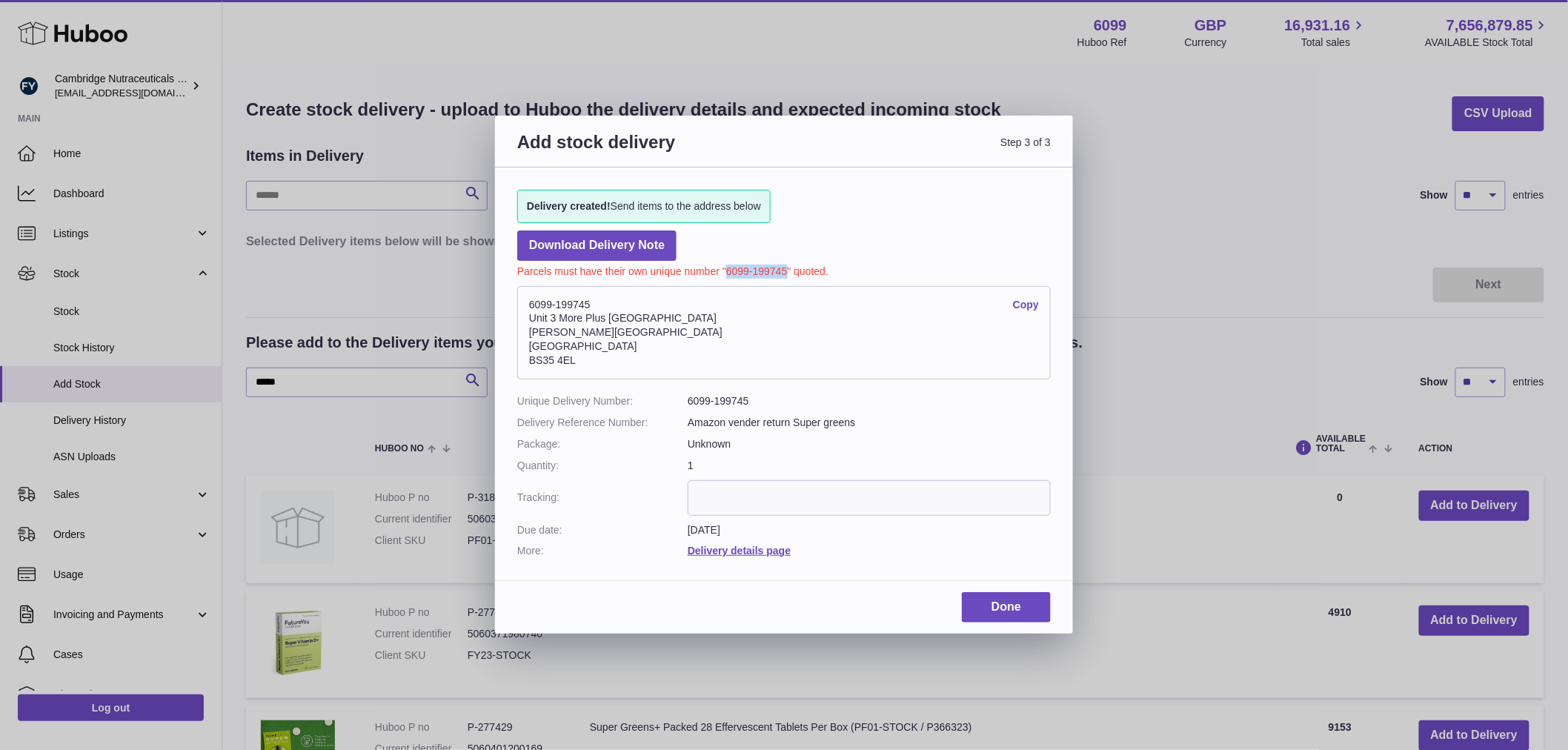
drag, startPoint x: 789, startPoint y: 267, endPoint x: 727, endPoint y: 270, distance: 62.1
click at [727, 270] on p "Parcels must have their own unique number "6099-199745" quoted." at bounding box center [784, 270] width 534 height 18
copy p "6099-199745"
